Goal: Find specific page/section

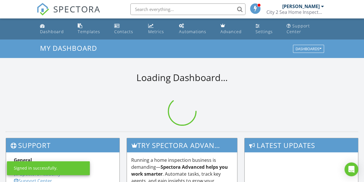
click at [162, 8] on input "text" at bounding box center [187, 9] width 115 height 12
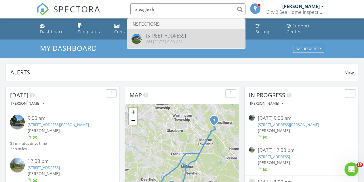
type input "3 eagle dr"
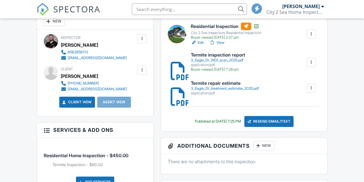
scroll to position [173, 0]
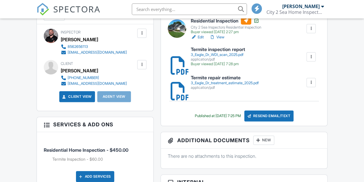
click at [81, 99] on link "Client View" at bounding box center [76, 97] width 31 height 6
